Goal: Navigation & Orientation: Find specific page/section

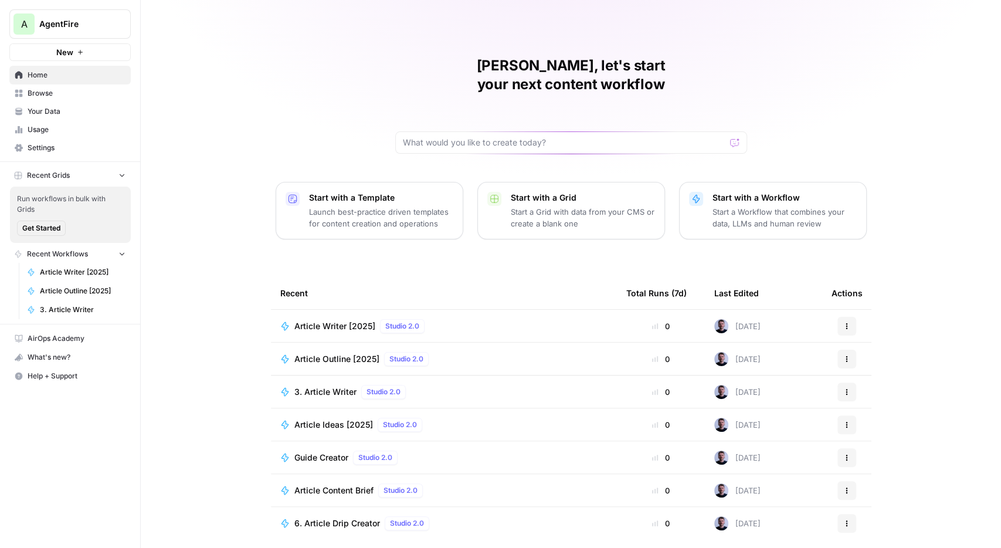
click at [29, 148] on span "Settings" at bounding box center [77, 148] width 98 height 11
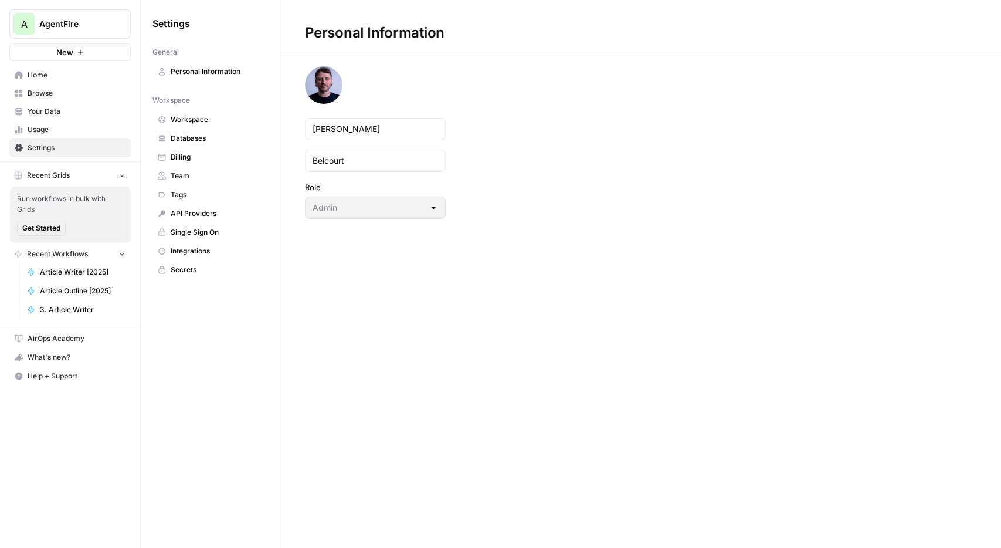
click at [45, 118] on link "Your Data" at bounding box center [69, 111] width 121 height 19
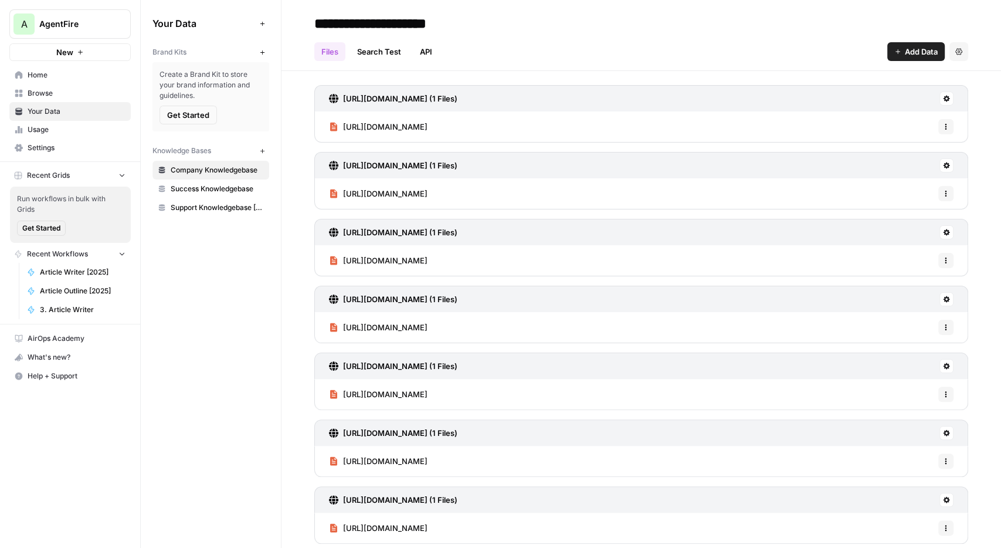
click at [48, 152] on span "Settings" at bounding box center [77, 148] width 98 height 11
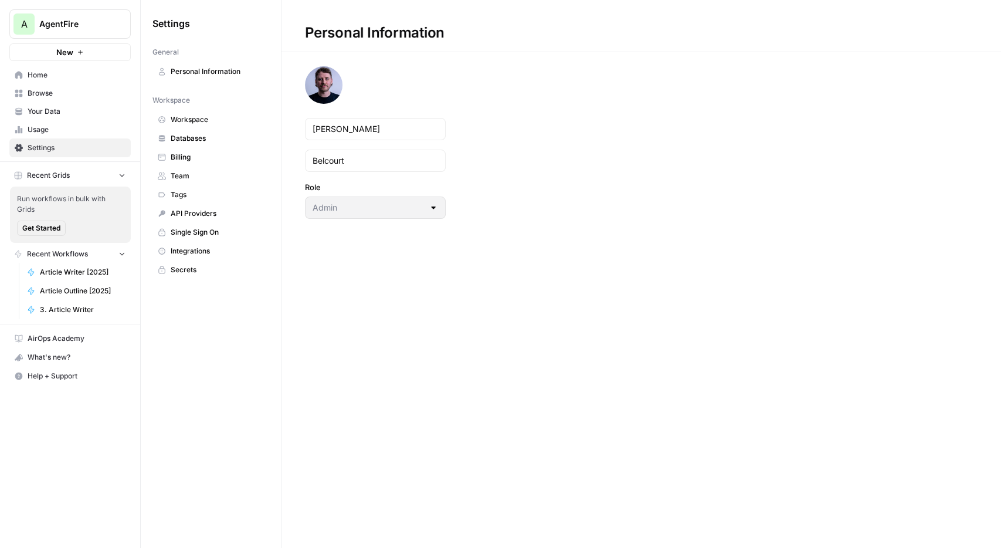
click at [205, 159] on span "Billing" at bounding box center [217, 157] width 93 height 11
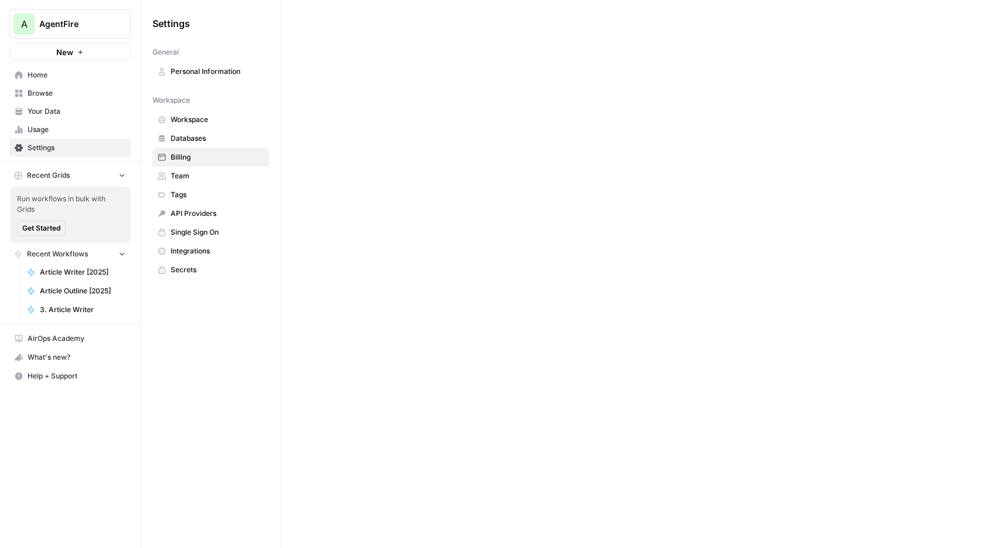
click at [62, 80] on link "Home" at bounding box center [69, 75] width 121 height 19
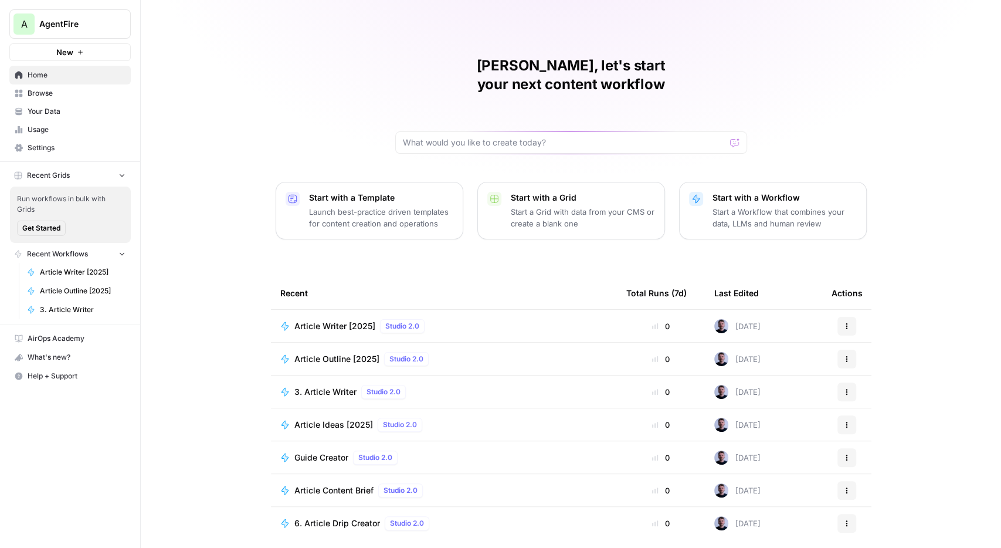
click at [70, 94] on span "Browse" at bounding box center [77, 93] width 98 height 11
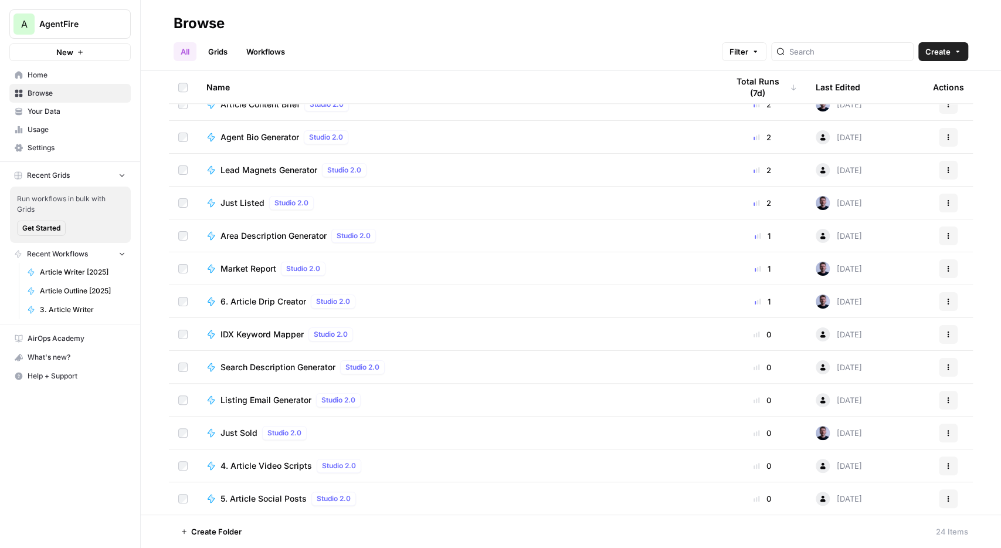
scroll to position [105, 0]
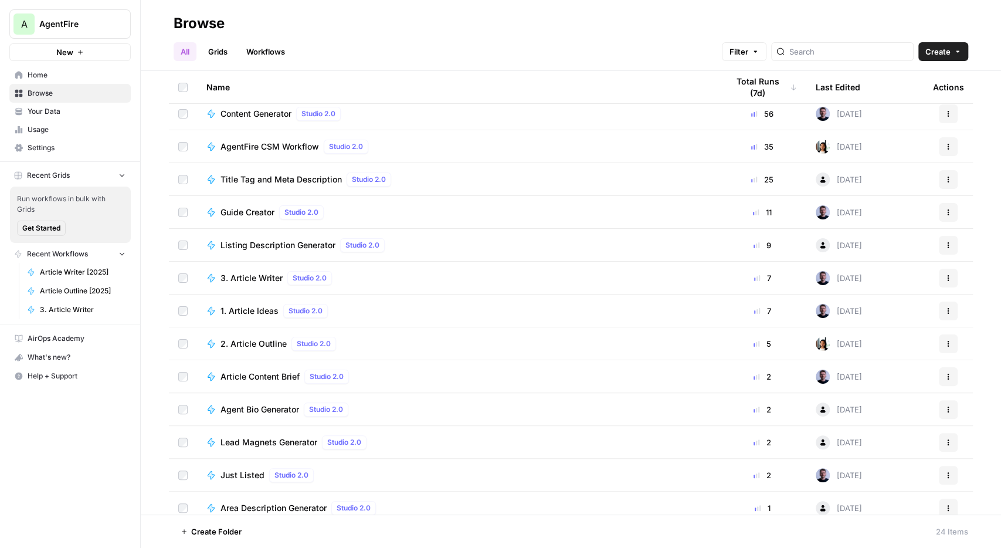
click at [43, 128] on span "Usage" at bounding box center [77, 129] width 98 height 11
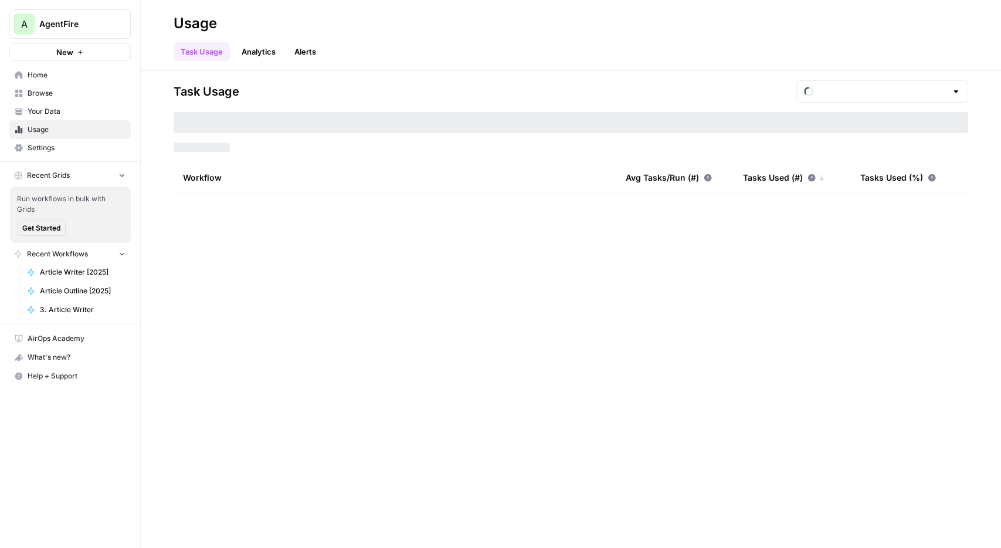
type input "August Tasks"
click at [46, 80] on link "Home" at bounding box center [69, 75] width 121 height 19
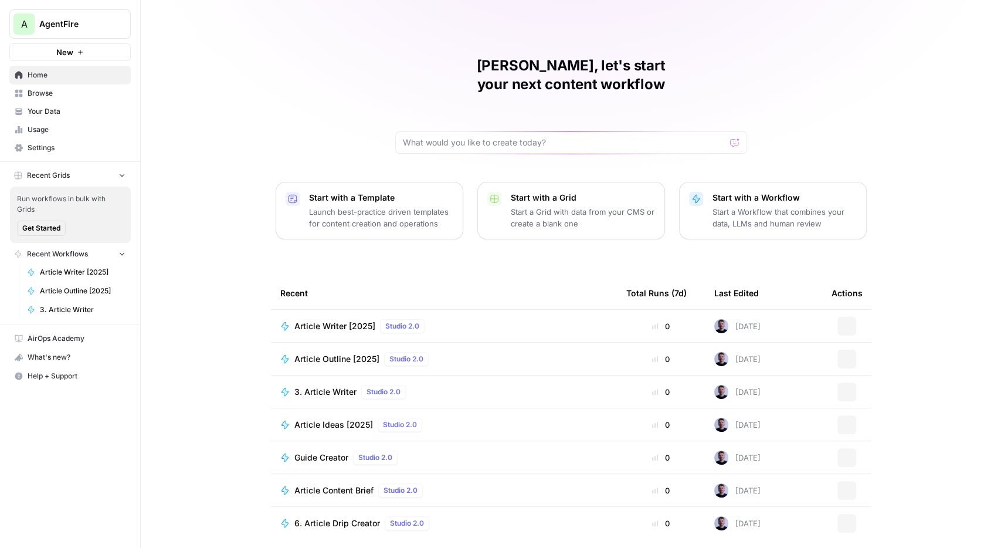
click at [43, 90] on span "Browse" at bounding box center [77, 93] width 98 height 11
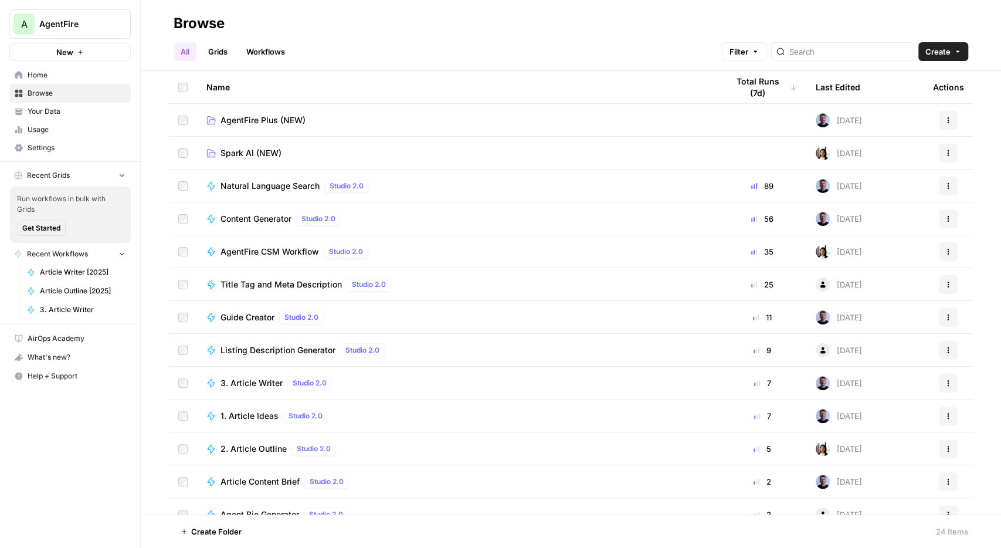
click at [51, 132] on span "Usage" at bounding box center [77, 129] width 98 height 11
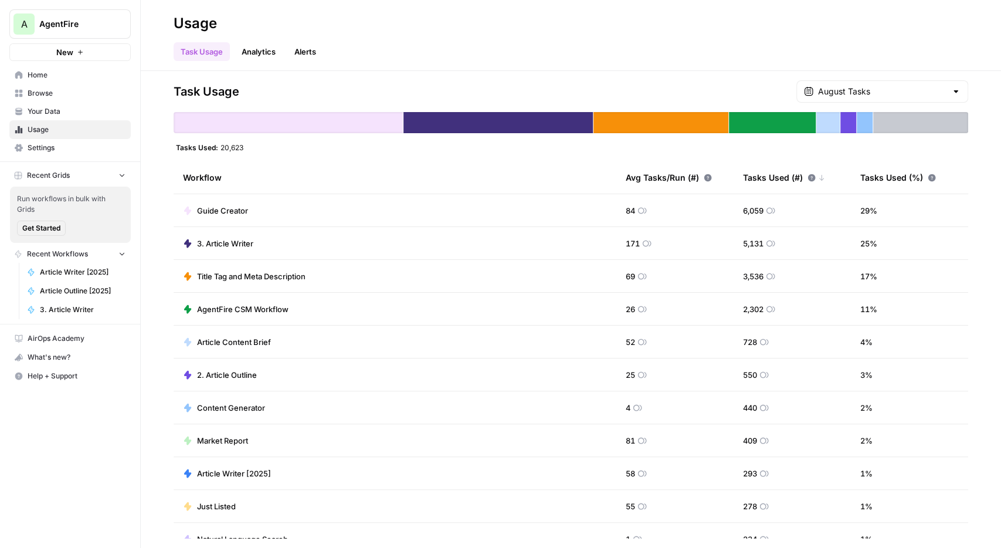
click at [69, 111] on span "Your Data" at bounding box center [77, 111] width 98 height 11
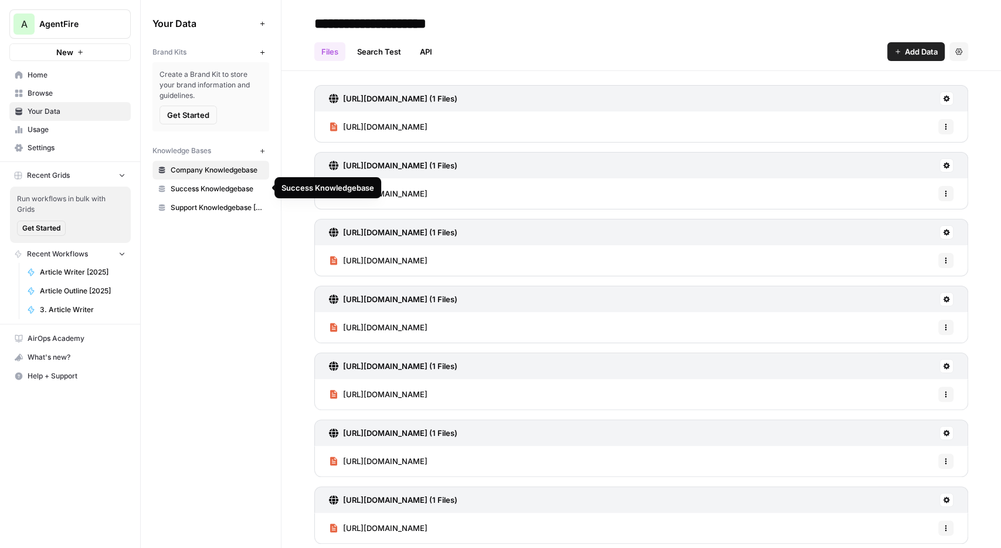
click at [226, 186] on span "Success Knowledgebase" at bounding box center [217, 189] width 93 height 11
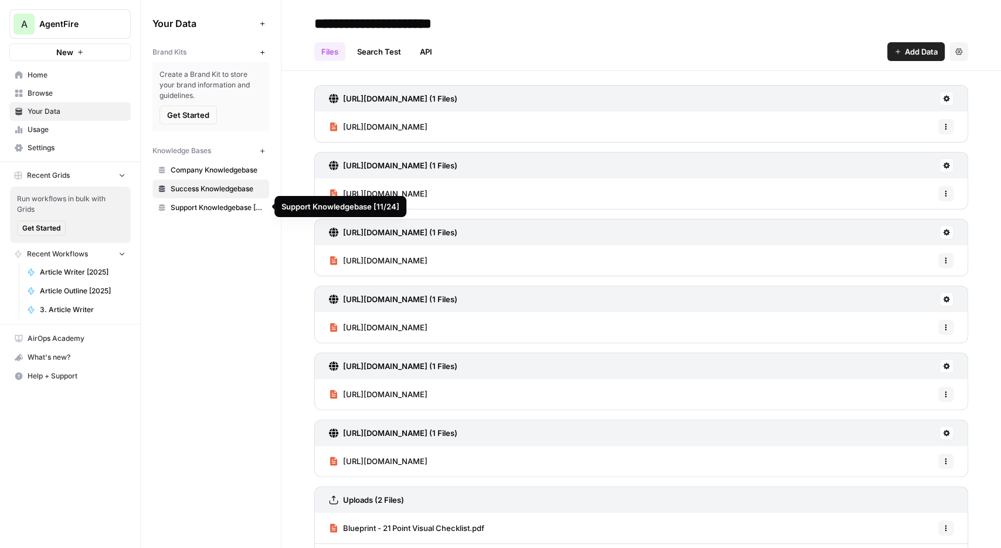
click at [221, 208] on span "Support Knowledgebase [11/24]" at bounding box center [217, 207] width 93 height 11
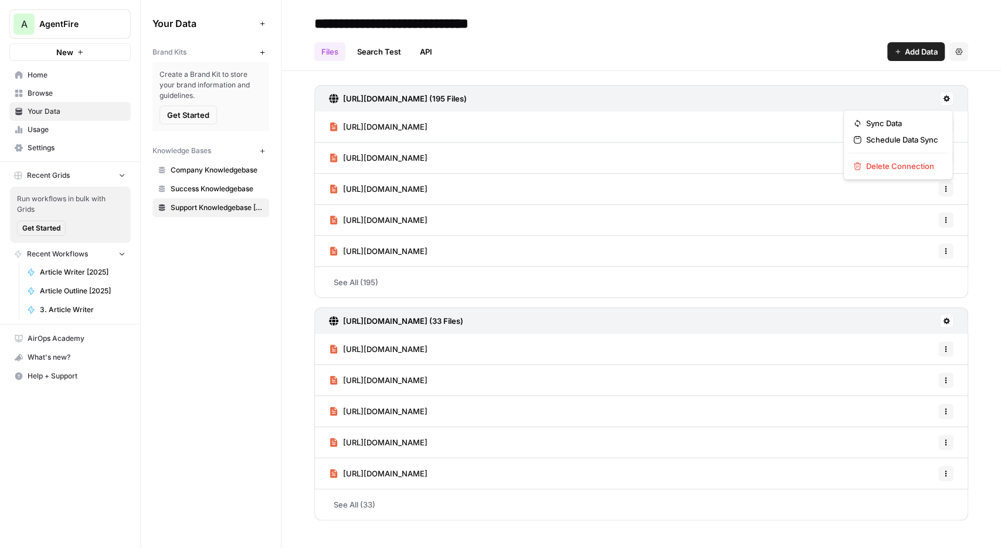
click at [946, 99] on icon at bounding box center [946, 98] width 7 height 7
click at [913, 124] on span "Sync Data" at bounding box center [902, 123] width 72 height 12
click at [947, 317] on icon at bounding box center [946, 320] width 7 height 7
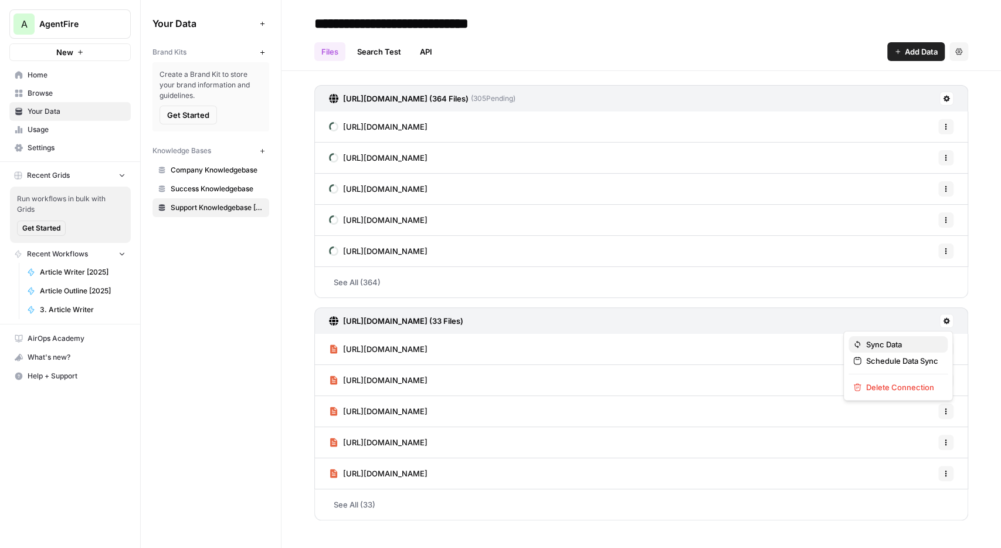
click at [897, 344] on span "Sync Data" at bounding box center [902, 344] width 72 height 12
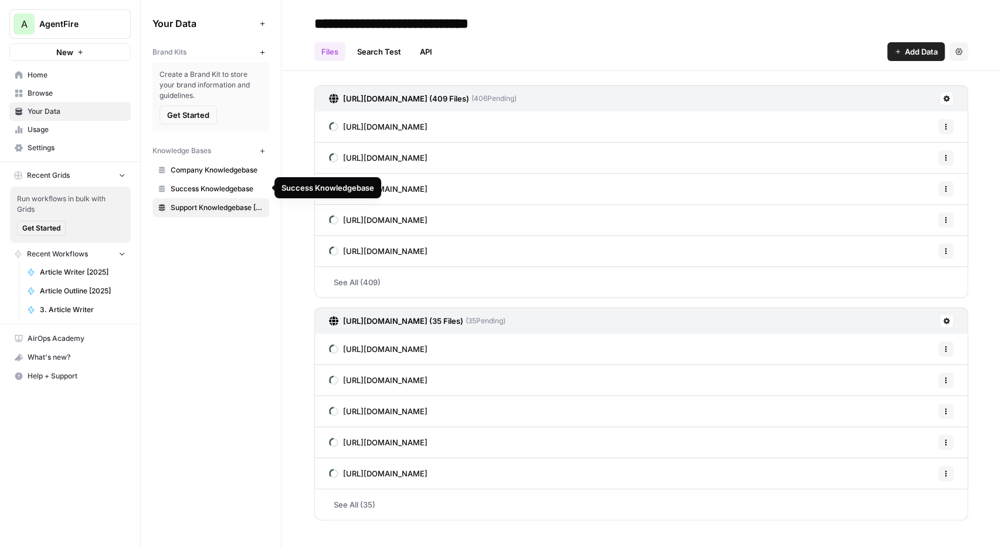
click at [225, 184] on span "Success Knowledgebase" at bounding box center [217, 189] width 93 height 11
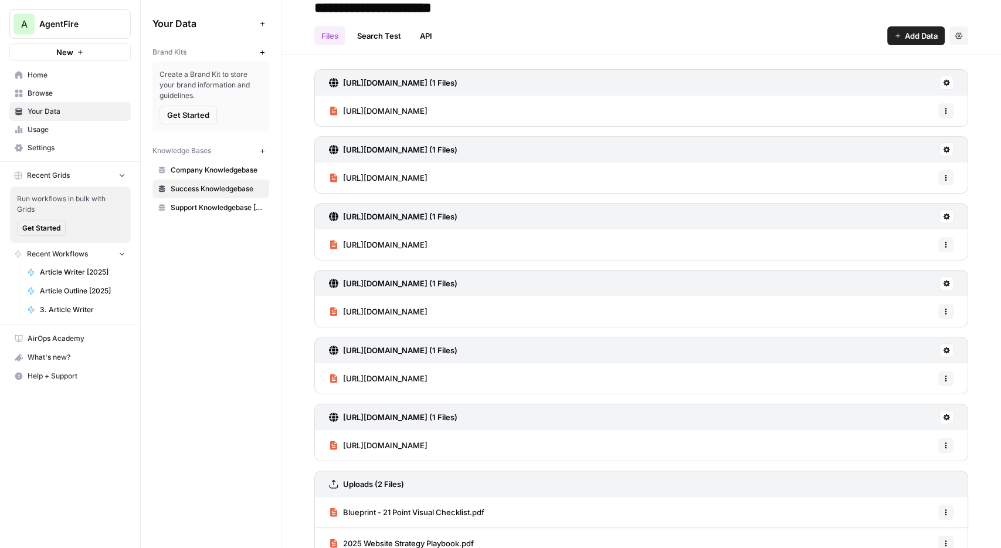
scroll to position [33, 0]
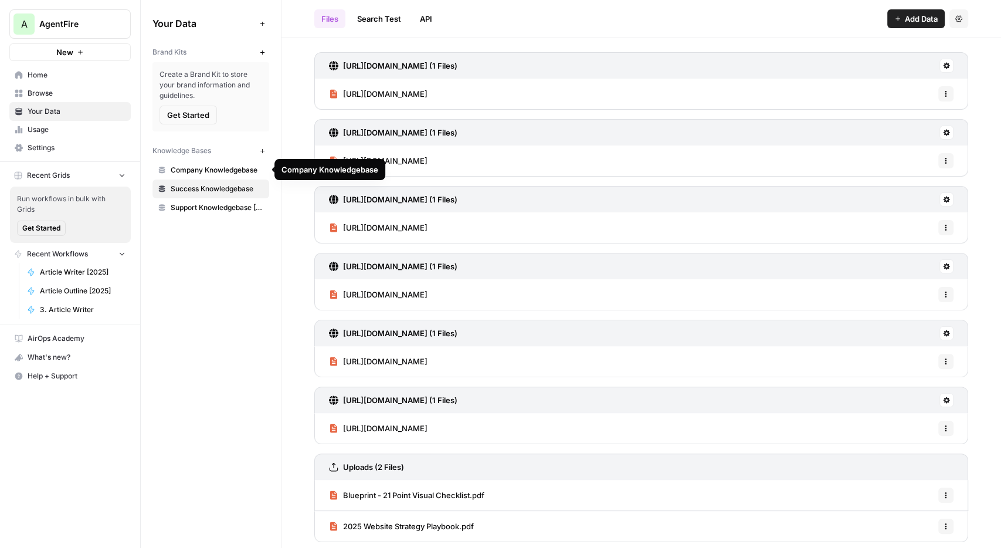
click at [251, 175] on link "Company Knowledgebase" at bounding box center [210, 170] width 117 height 19
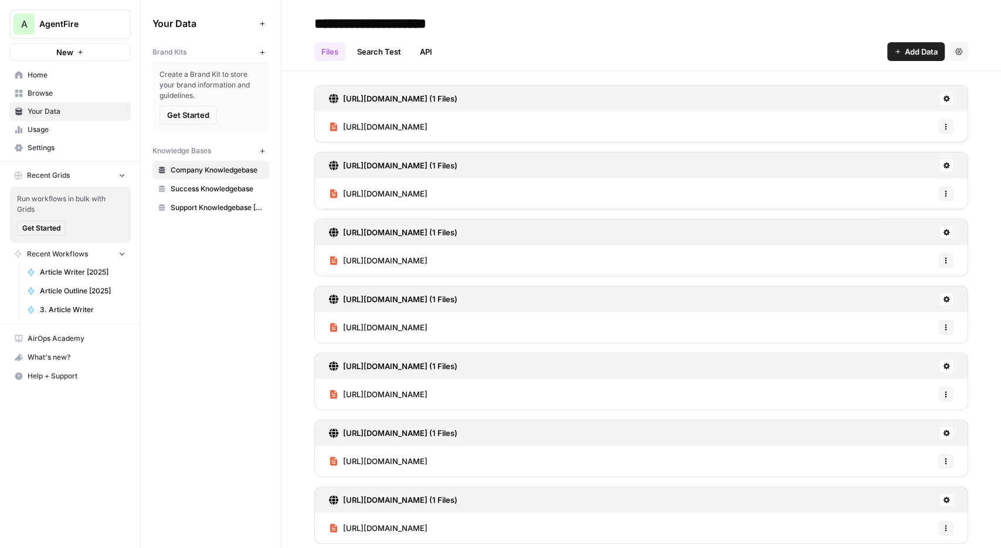
click at [249, 190] on span "Success Knowledgebase" at bounding box center [217, 189] width 93 height 11
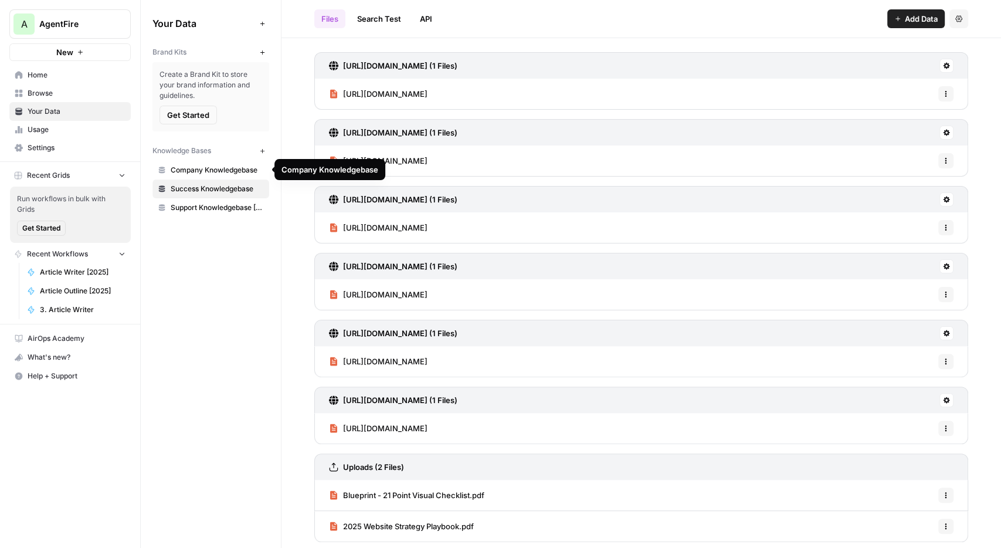
click at [219, 173] on span "Company Knowledgebase" at bounding box center [217, 170] width 93 height 11
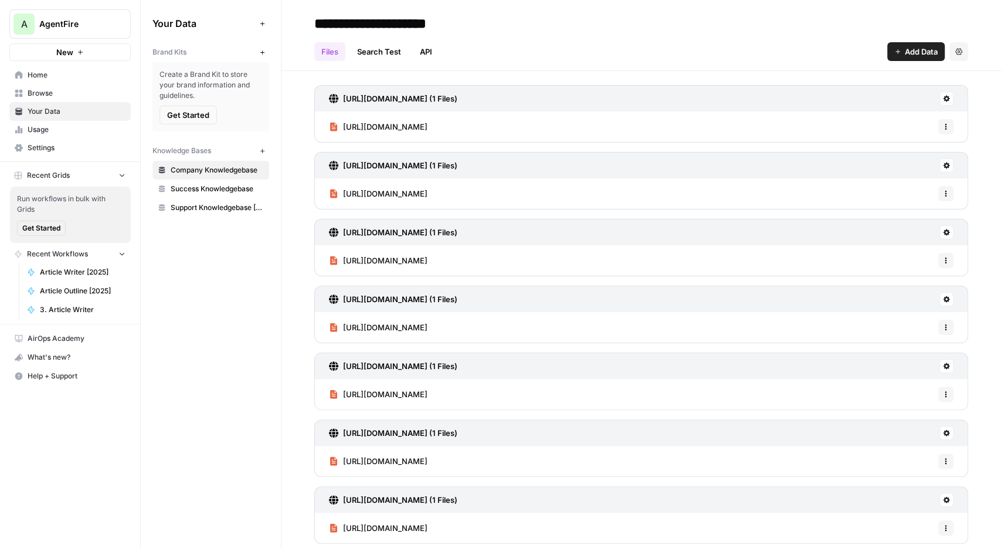
click at [207, 216] on div "Your Data Add Data Brand Kits New Create a Brand Kit to store your brand inform…" at bounding box center [211, 115] width 140 height 231
click at [211, 211] on span "Support Knowledgebase [11/24]" at bounding box center [217, 207] width 93 height 11
